Goal: Check status: Check status

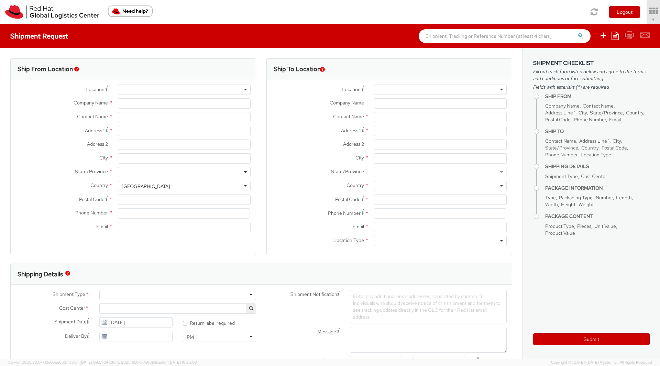
select select "901"
select select
click at [615, 17] on span "Soojung Mansberger ▼" at bounding box center [634, 19] width 43 height 6
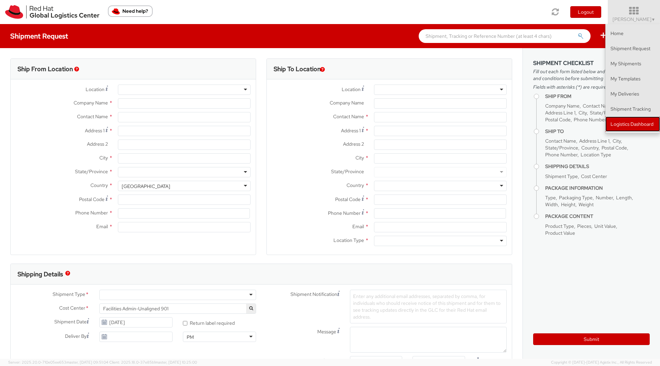
click at [613, 127] on link "Logistics Dashboard" at bounding box center [633, 124] width 55 height 15
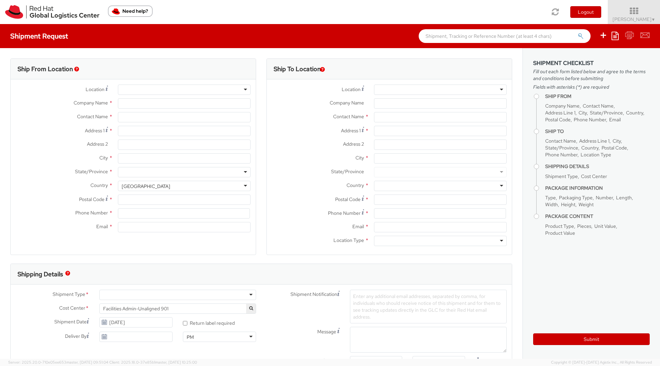
type input "Red Hat, Inc."
type input "[PERSON_NAME]"
type input "100 East Davie Street"
type input "RALEIGH"
type input "27601"
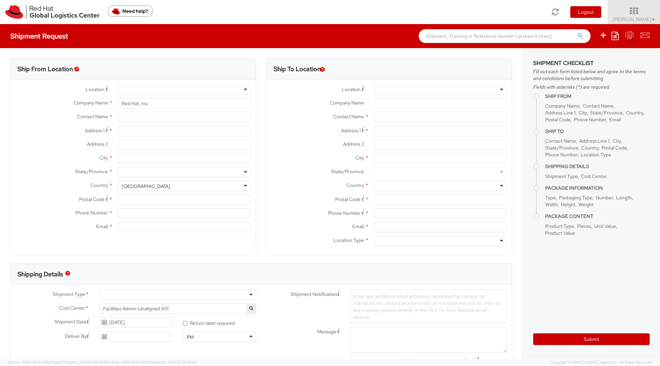
type input "919-754-4950"
type input "solee@redhat.com"
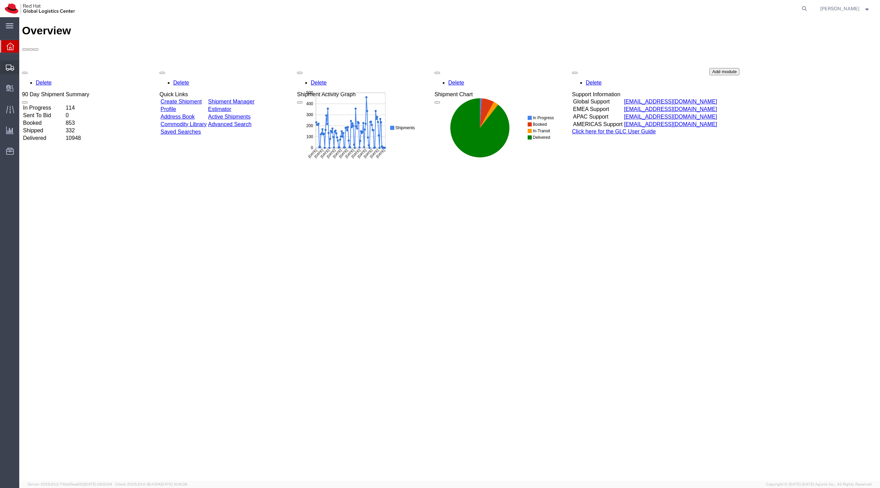
click at [13, 65] on icon at bounding box center [10, 68] width 8 height 6
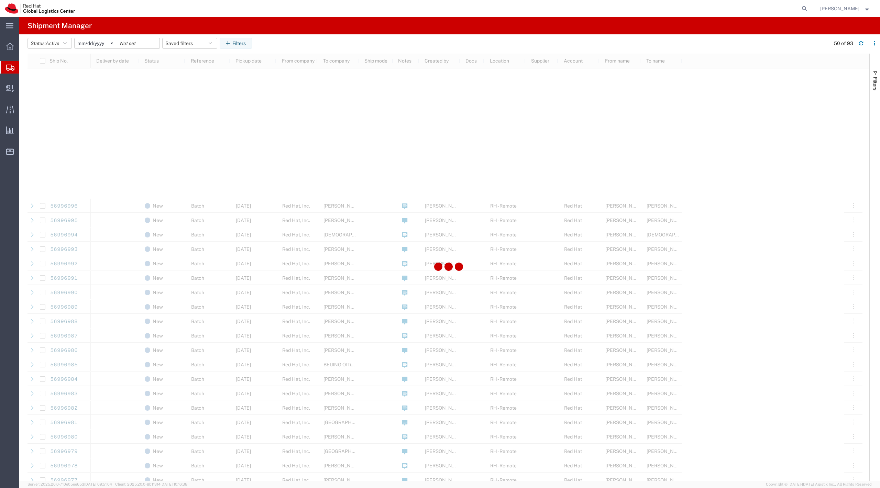
scroll to position [288, 0]
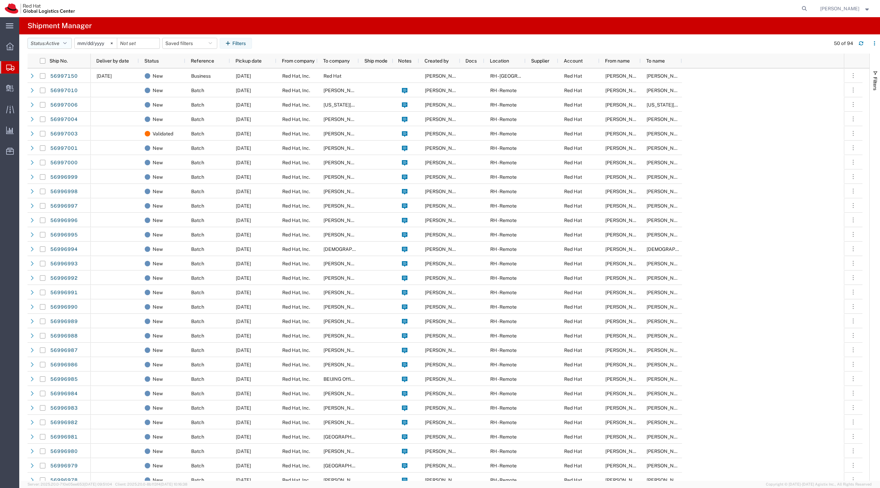
click at [59, 43] on span "Active" at bounding box center [53, 44] width 14 height 6
click at [59, 83] on span "All" at bounding box center [68, 79] width 80 height 11
click at [226, 39] on button "Filters" at bounding box center [228, 43] width 32 height 11
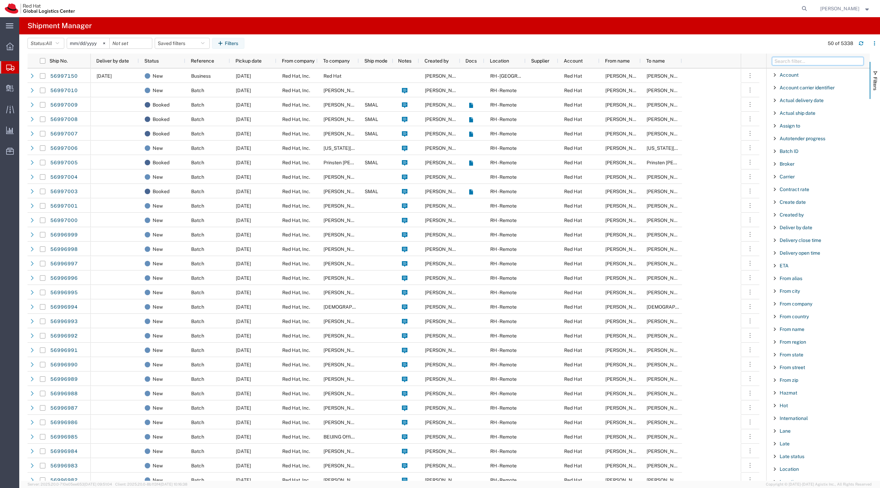
click at [802, 61] on input "Filter Columns Input" at bounding box center [817, 61] width 91 height 8
type input "ref"
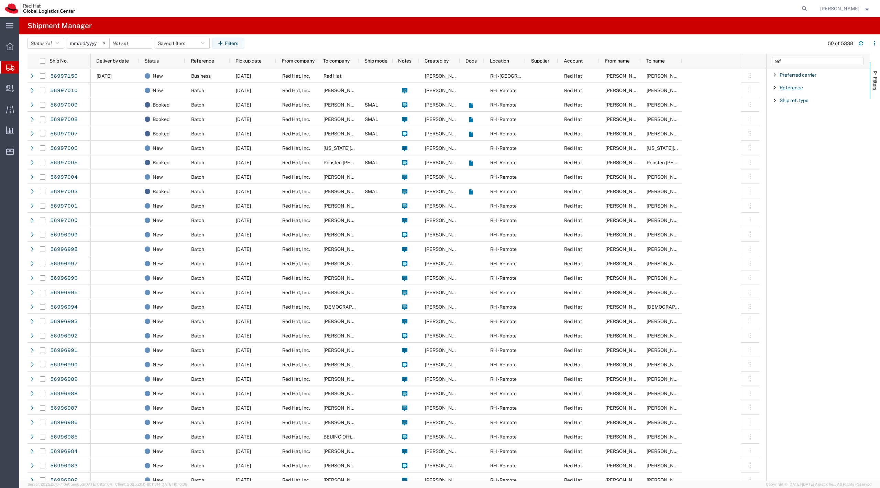
click at [790, 88] on span "Reference" at bounding box center [791, 88] width 23 height 6
type input "3106"
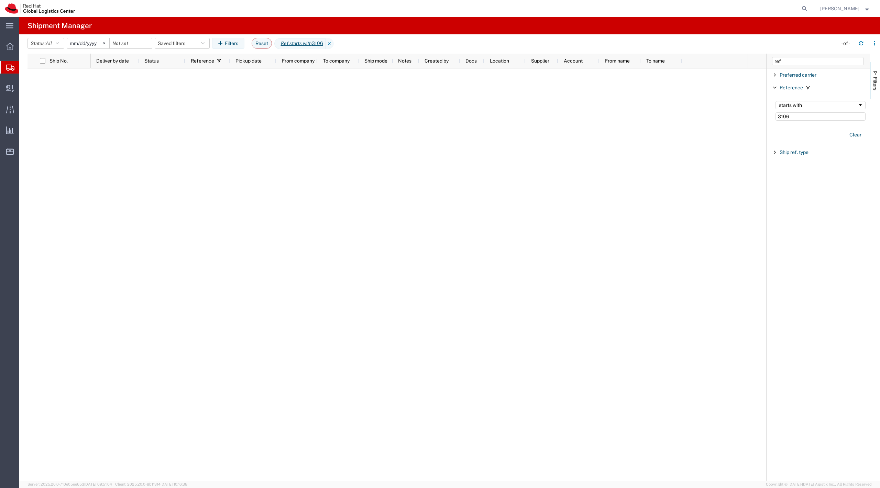
click at [84, 43] on input "2025-09-01" at bounding box center [88, 43] width 42 height 10
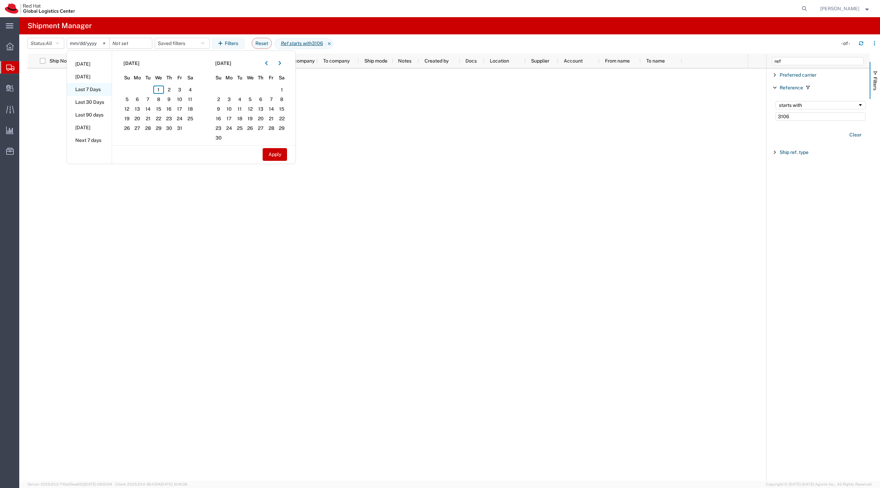
click at [95, 89] on li "Last 7 Days" at bounding box center [89, 89] width 45 height 13
type input "[DATE]"
